Goal: Task Accomplishment & Management: Use online tool/utility

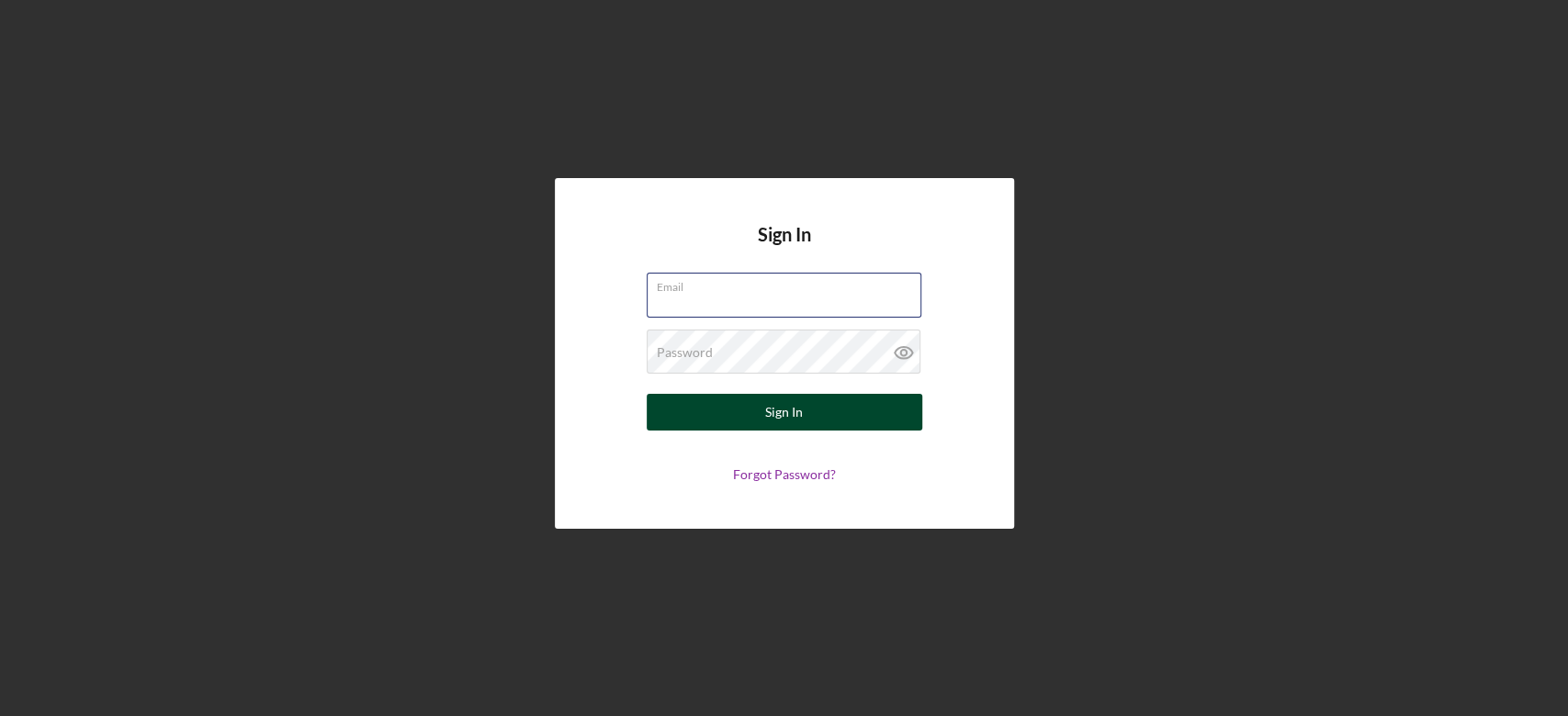
type input "operations@bridgingvirginia.org"
click at [779, 399] on div "Sign In" at bounding box center [784, 412] width 38 height 37
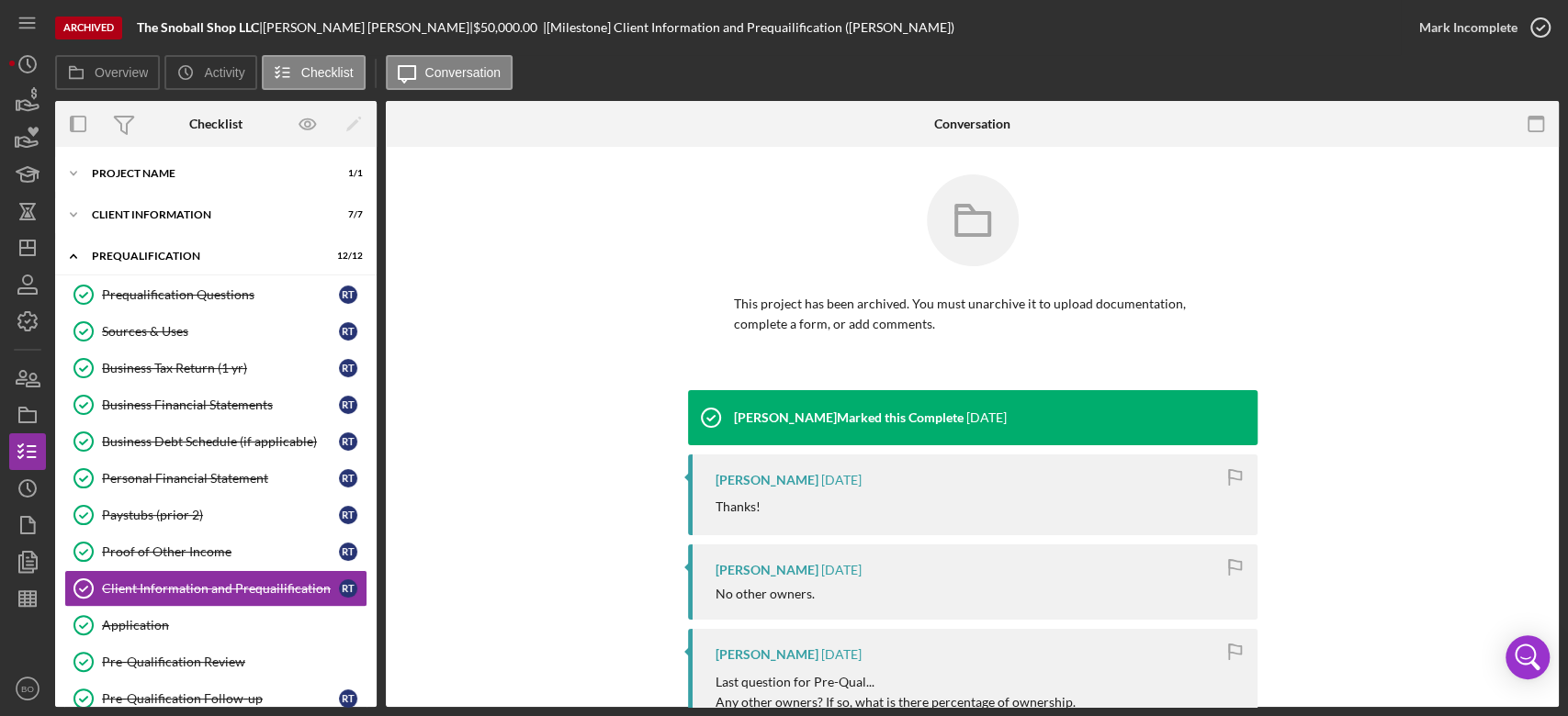
scroll to position [160, 0]
